Goal: Find specific page/section: Find specific page/section

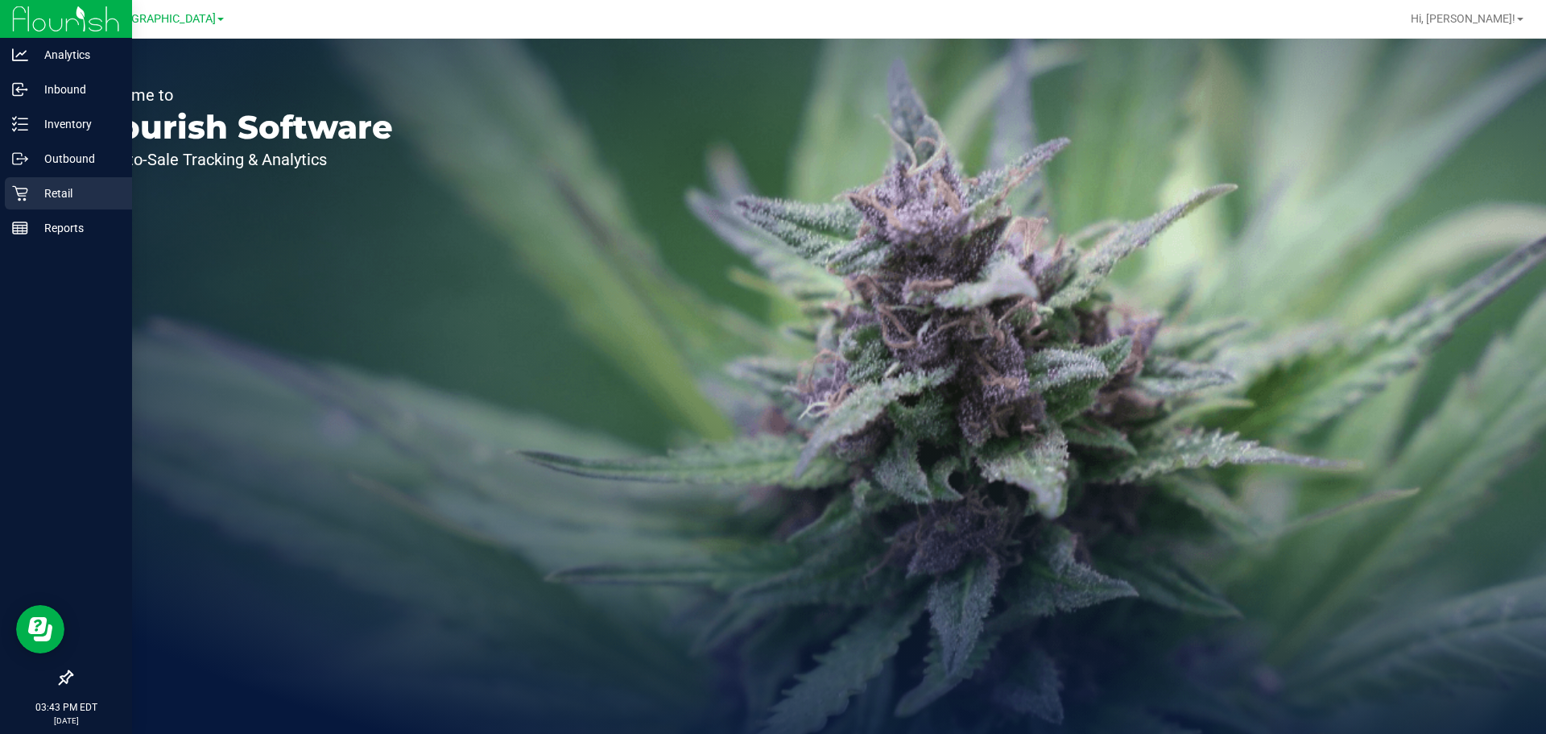
click at [43, 184] on p "Retail" at bounding box center [76, 193] width 97 height 19
